Goal: Information Seeking & Learning: Check status

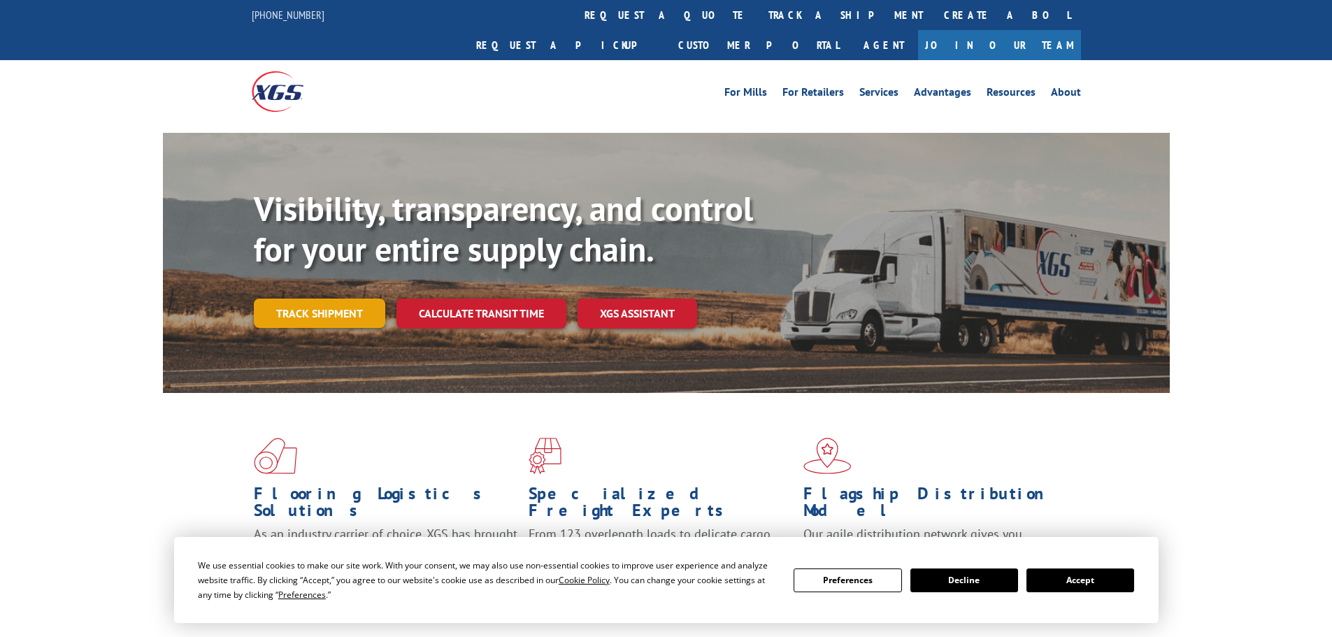
click at [320, 299] on link "Track shipment" at bounding box center [319, 313] width 131 height 29
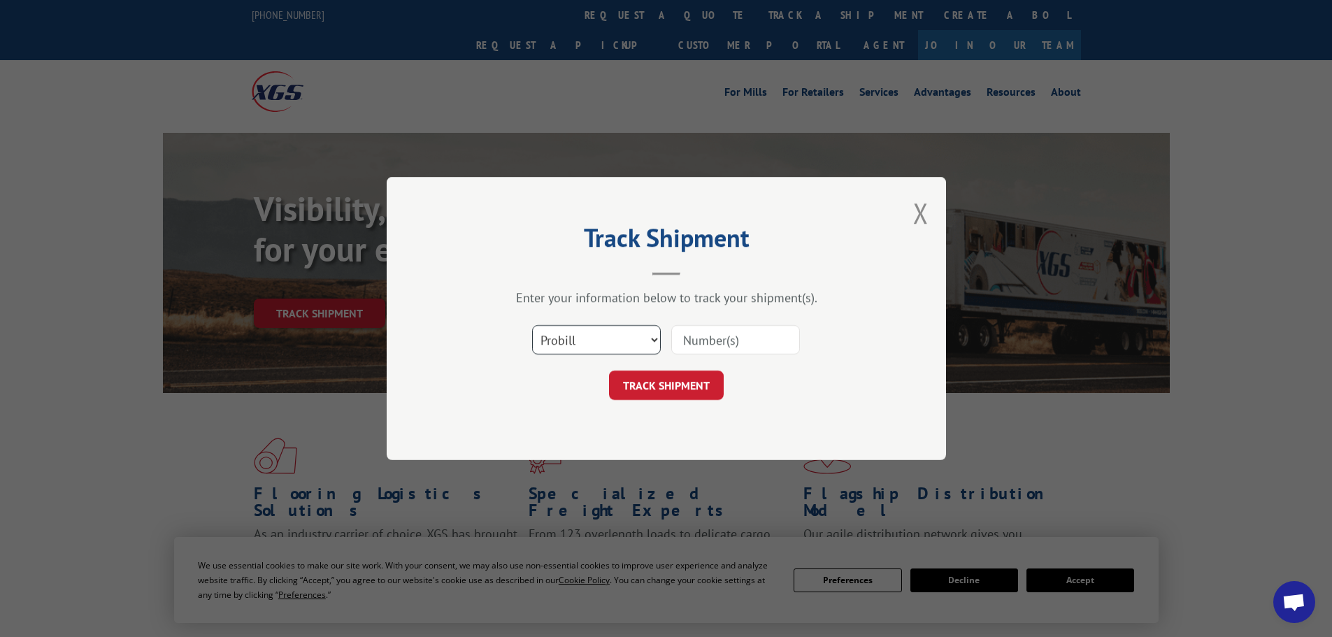
click at [646, 338] on select "Select category... Probill BOL PO" at bounding box center [596, 339] width 129 height 29
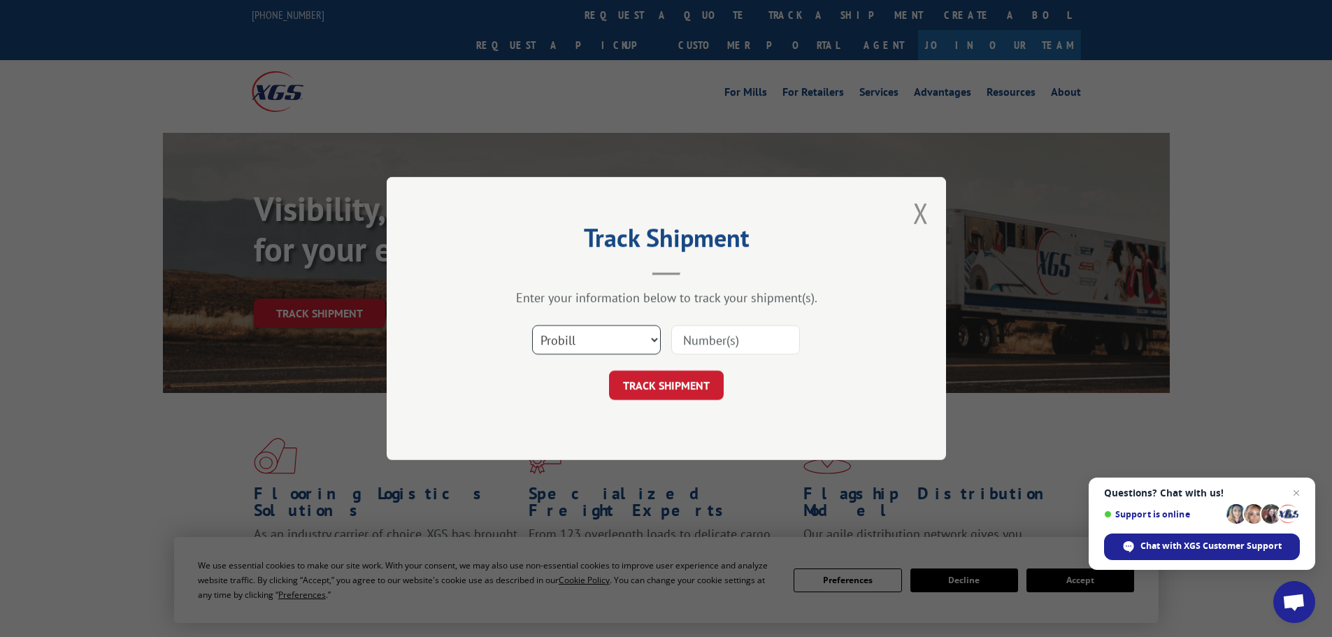
select select "bol"
click at [532, 325] on select "Select category... Probill BOL PO" at bounding box center [596, 339] width 129 height 29
drag, startPoint x: 728, startPoint y: 351, endPoint x: 725, endPoint y: 341, distance: 10.9
click at [728, 350] on input at bounding box center [735, 339] width 129 height 29
paste input "5206938"
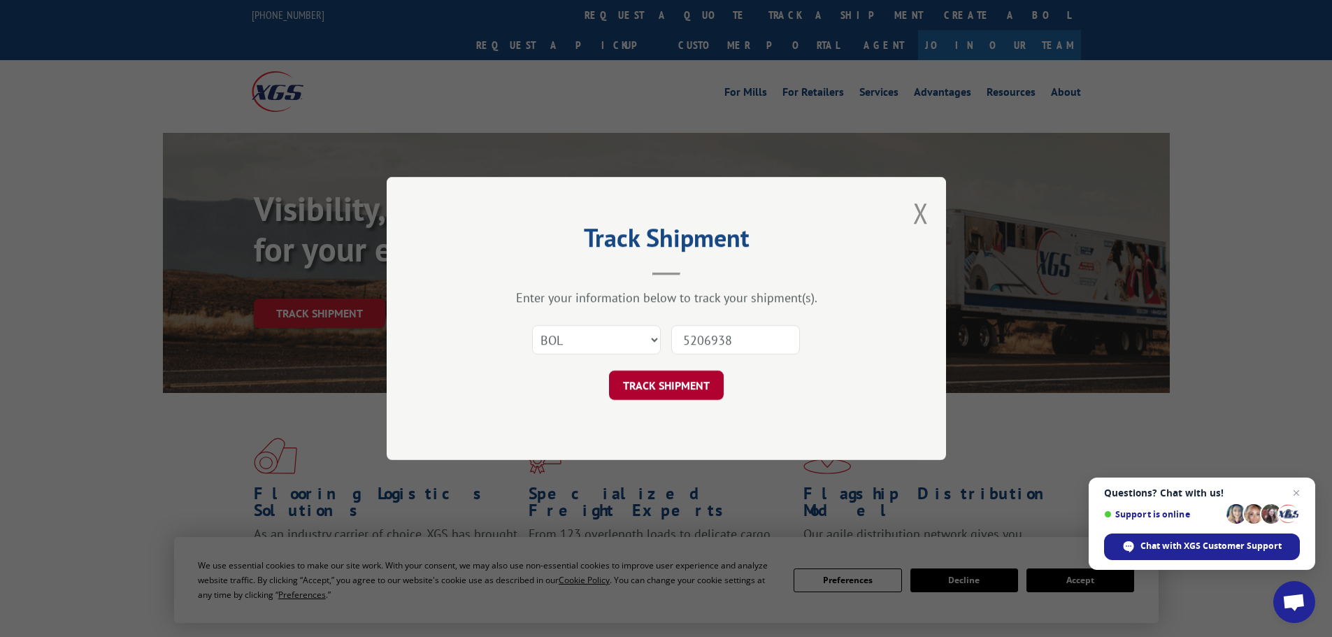
type input "5206938"
click at [659, 376] on button "TRACK SHIPMENT" at bounding box center [666, 385] width 115 height 29
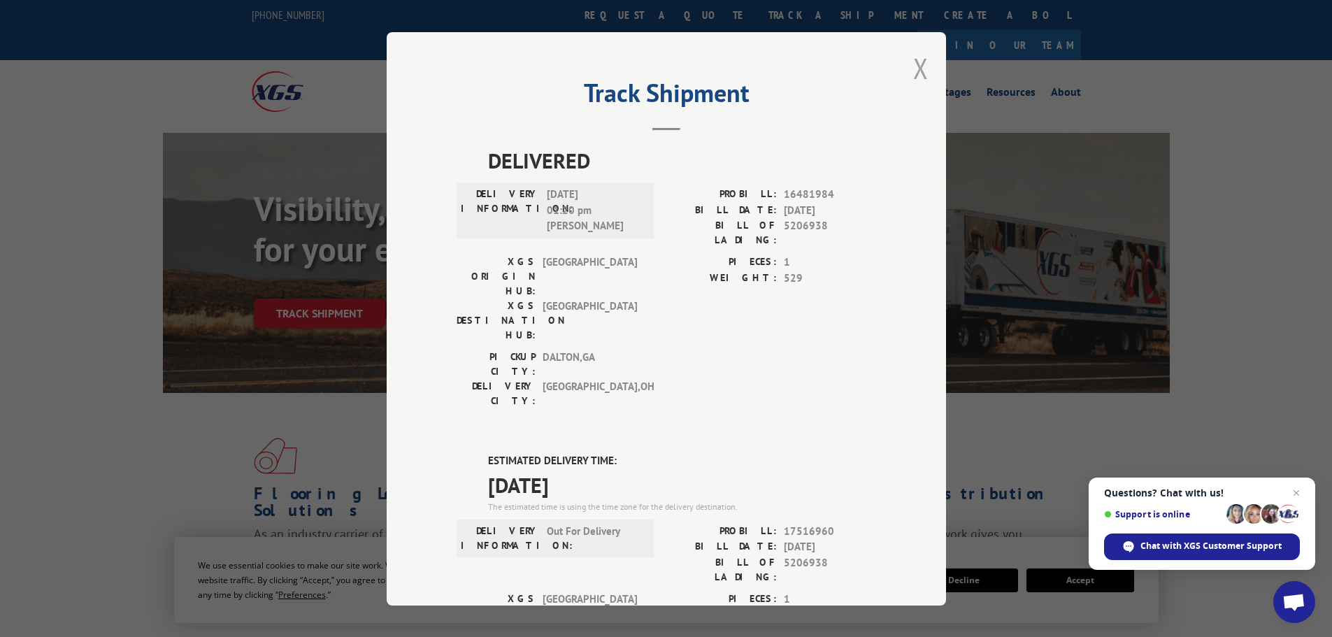
click at [916, 71] on button "Close modal" at bounding box center [920, 68] width 15 height 37
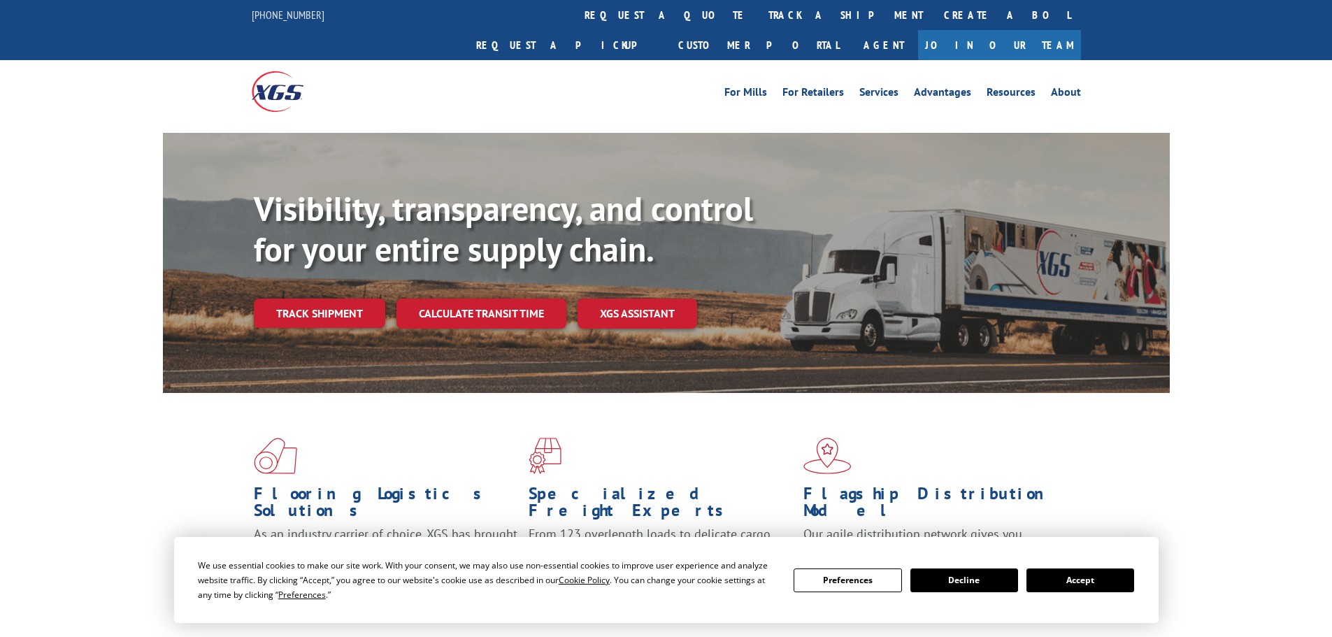
drag, startPoint x: 345, startPoint y: 270, endPoint x: 324, endPoint y: 318, distance: 52.6
click at [345, 299] on link "Track shipment" at bounding box center [319, 313] width 131 height 29
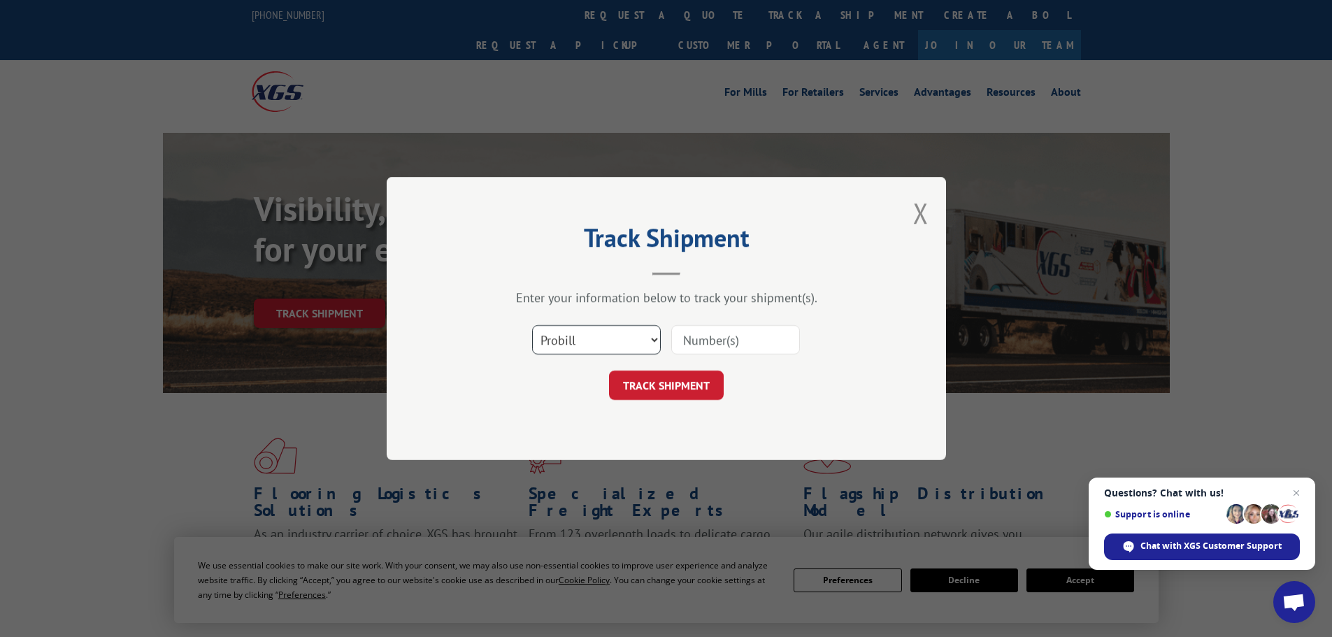
click at [648, 341] on select "Select category... Probill BOL PO" at bounding box center [596, 339] width 129 height 29
select select "bol"
click at [532, 325] on select "Select category... Probill BOL PO" at bounding box center [596, 339] width 129 height 29
paste input "09480300000423971"
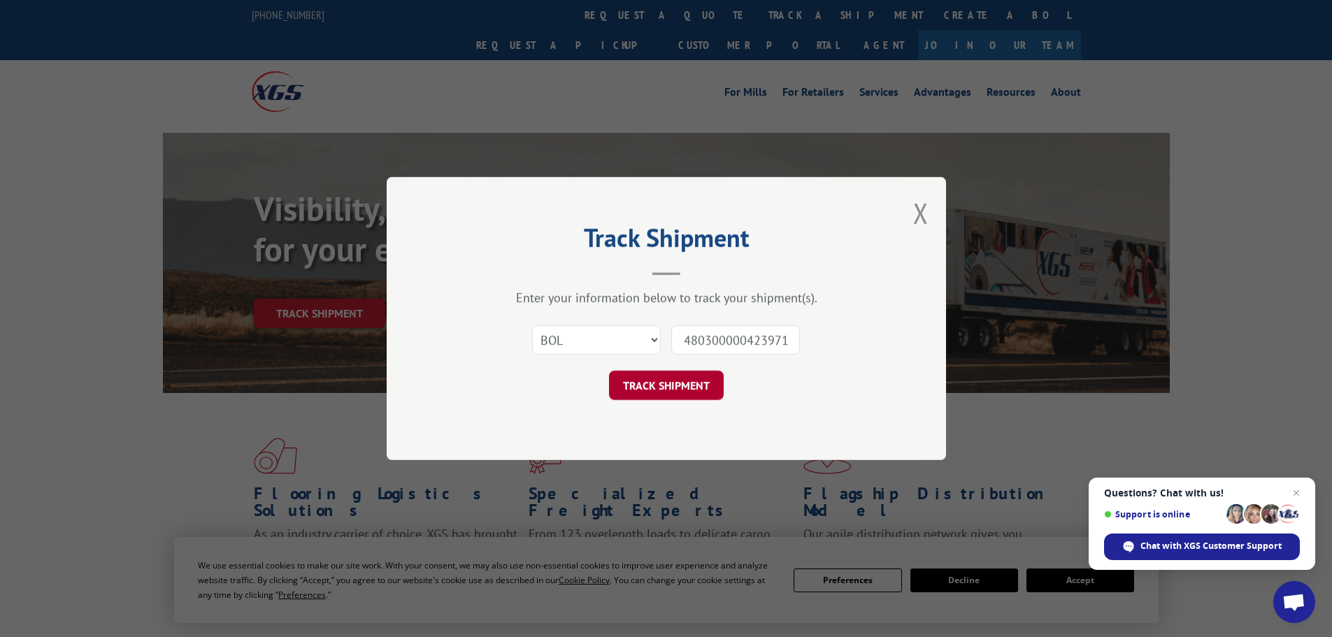
type input "09480300000423971"
click at [659, 381] on button "TRACK SHIPMENT" at bounding box center [666, 385] width 115 height 29
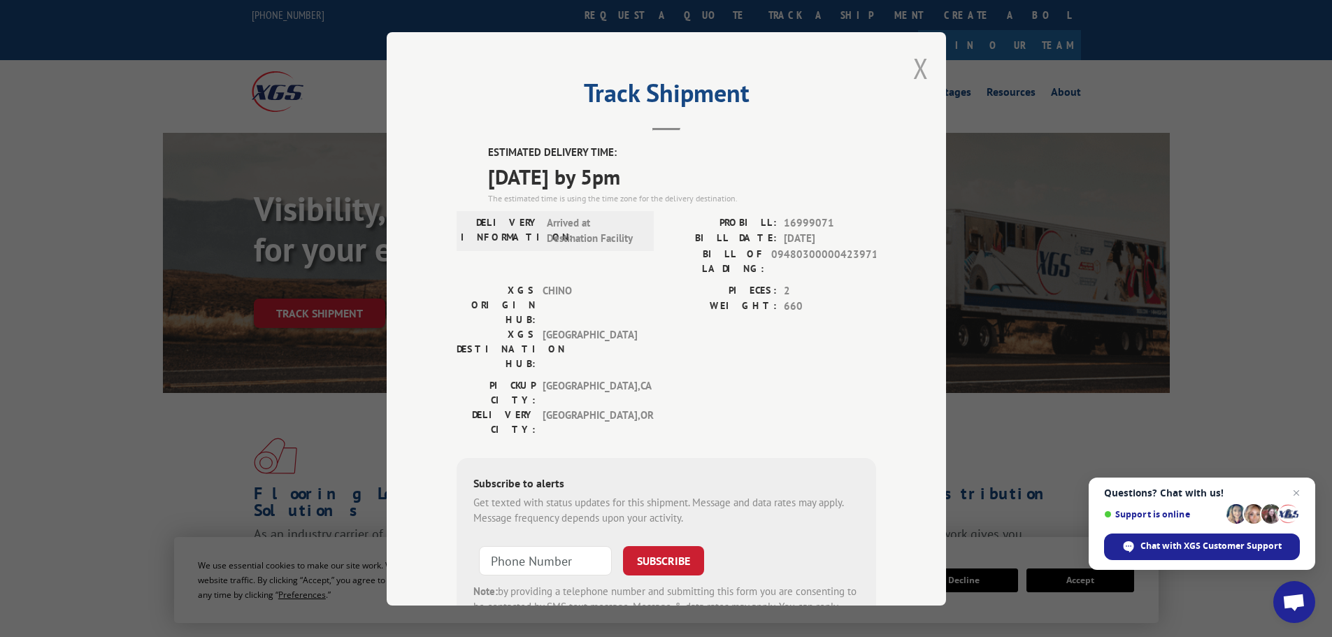
click at [915, 60] on button "Close modal" at bounding box center [920, 68] width 15 height 37
